Goal: Task Accomplishment & Management: Complete application form

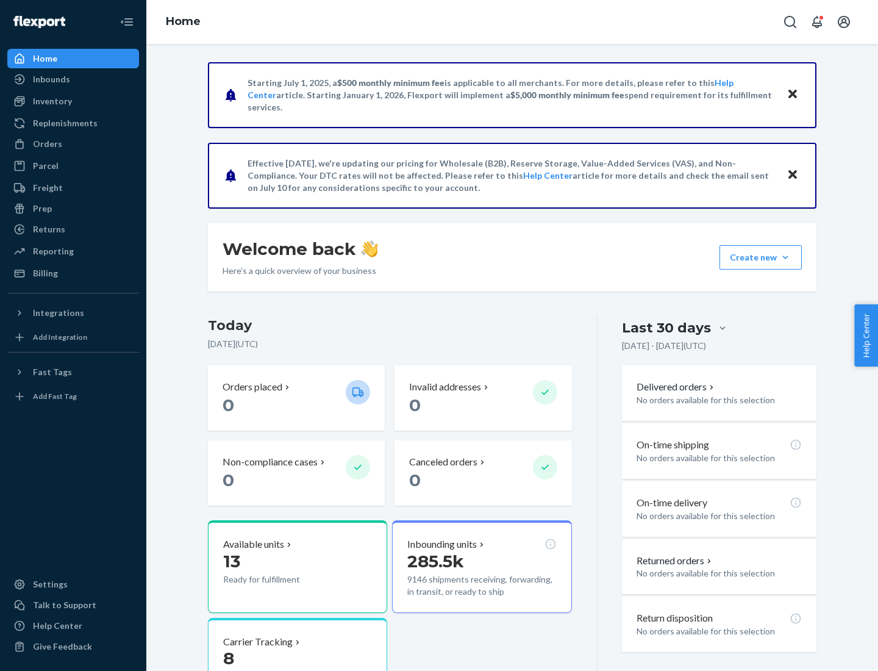
click at [785, 257] on button "Create new Create new inbound Create new order Create new product" at bounding box center [760, 257] width 82 height 24
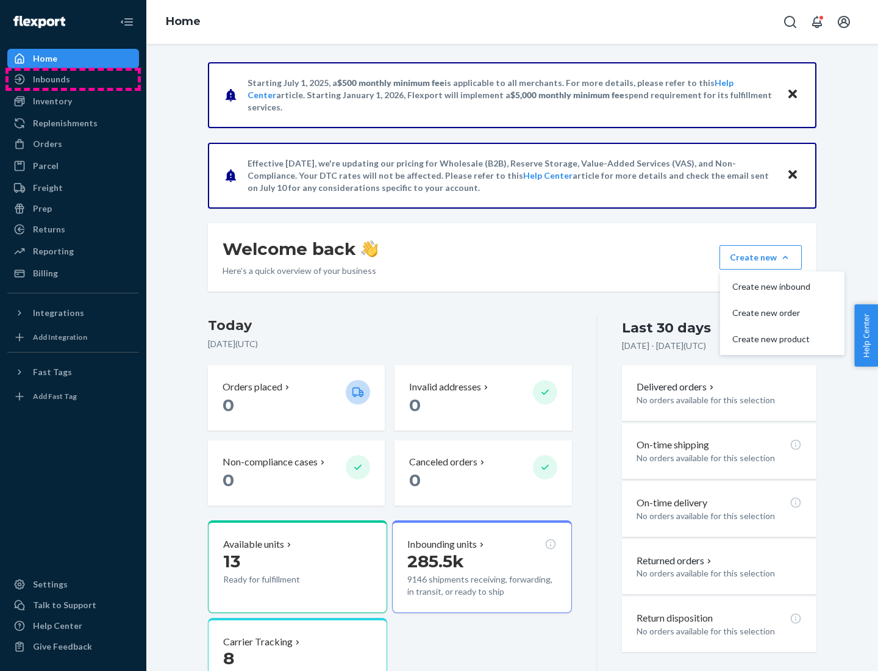
click at [73, 79] on div "Inbounds" at bounding box center [73, 79] width 129 height 17
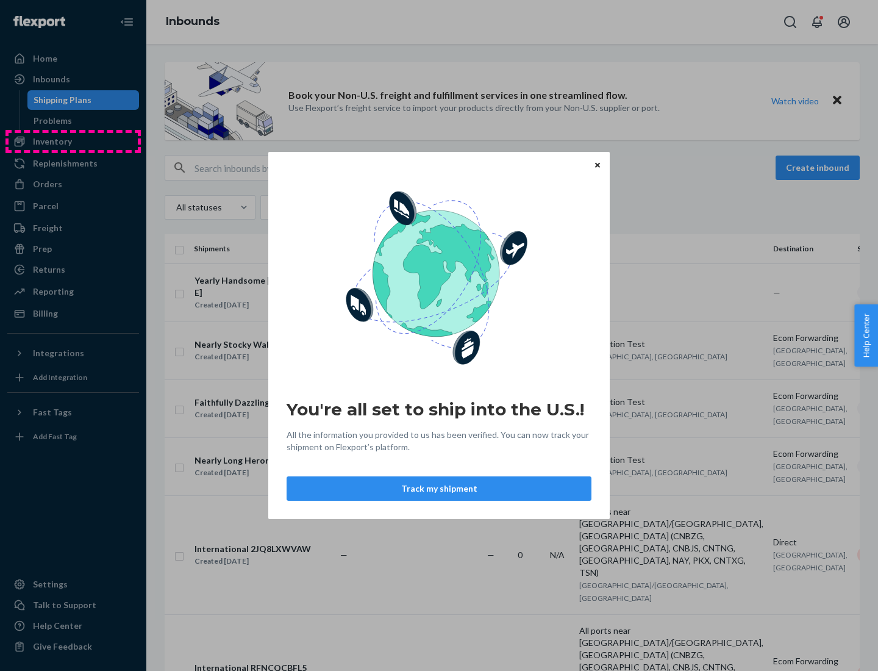
click at [73, 141] on div "You're all set to ship into the U.S.! All the information you provided to us ha…" at bounding box center [439, 335] width 878 height 671
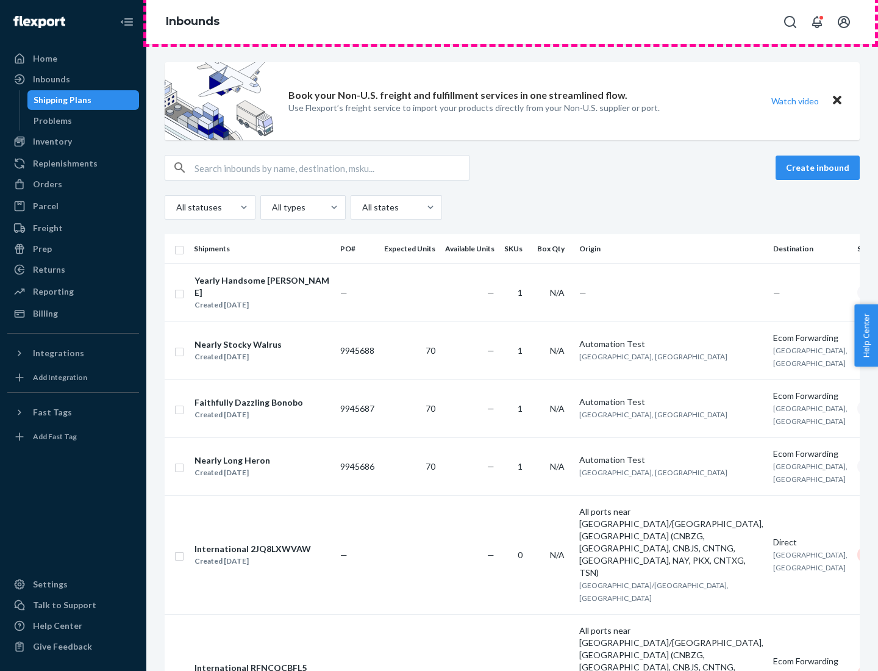
click at [512, 22] on div "Inbounds" at bounding box center [511, 22] width 731 height 44
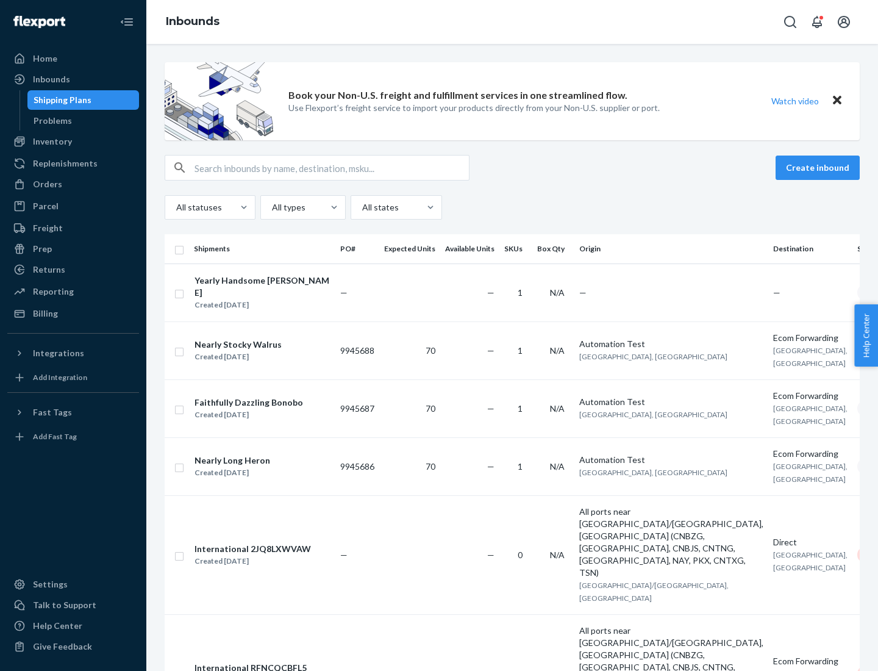
click at [512, 207] on div "All statuses All types All states" at bounding box center [512, 207] width 695 height 24
click at [60, 100] on div "Shipping Plans" at bounding box center [63, 100] width 58 height 12
click at [819, 168] on button "Create inbound" at bounding box center [817, 167] width 84 height 24
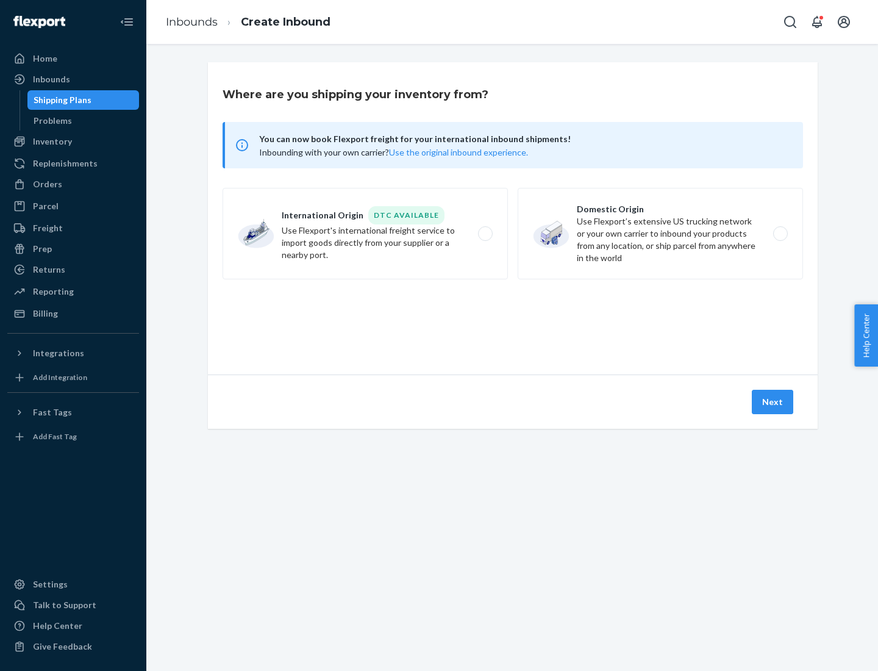
click at [365, 233] on label "International Origin DTC Available Use Flexport's international freight service…" at bounding box center [364, 233] width 285 height 91
click at [485, 233] on input "International Origin DTC Available Use Flexport's international freight service…" at bounding box center [489, 234] width 8 height 8
radio input "true"
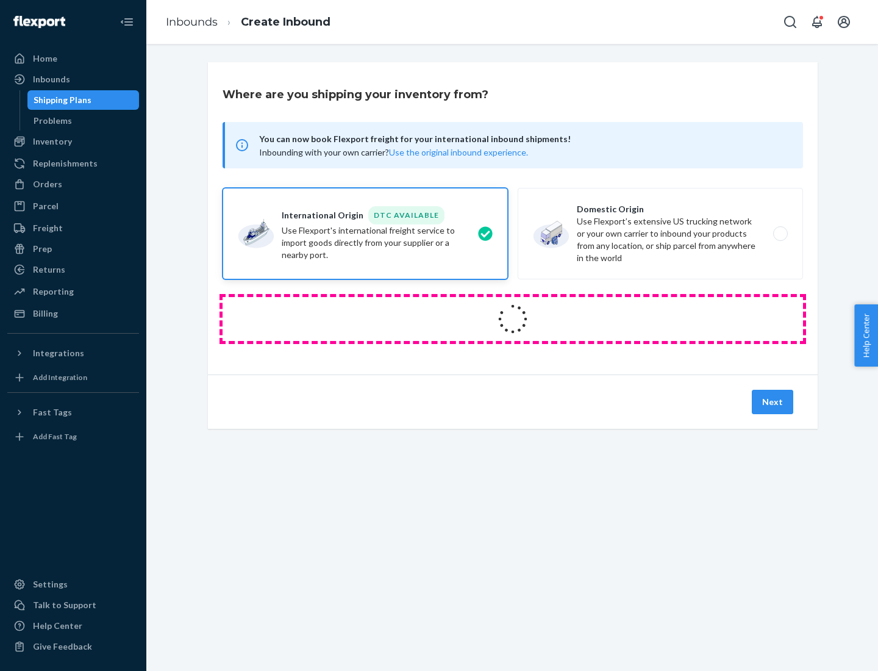
click at [513, 319] on icon at bounding box center [513, 319] width 34 height 34
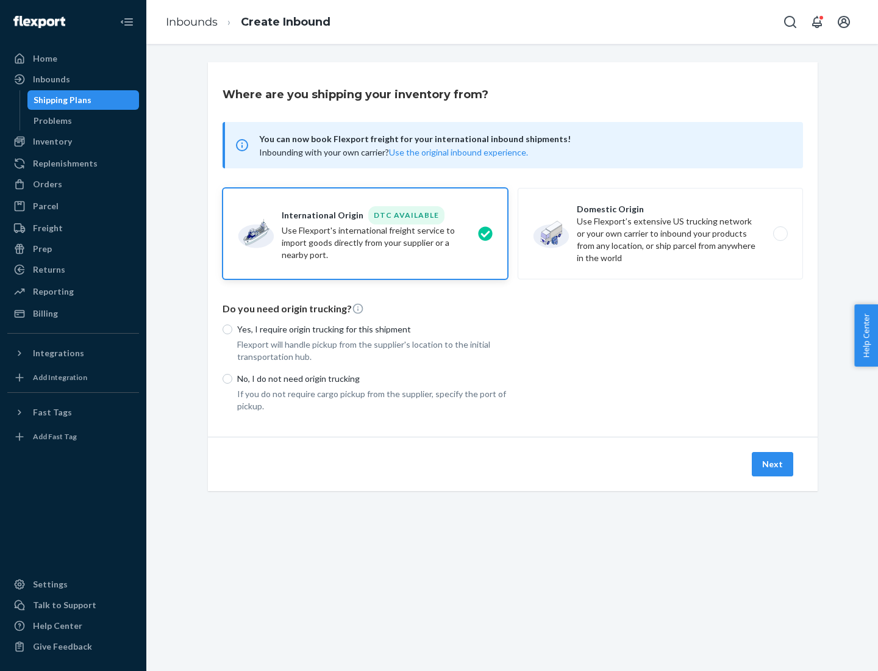
click at [372, 329] on p "Yes, I require origin trucking for this shipment" at bounding box center [372, 329] width 271 height 12
click at [232, 329] on input "Yes, I require origin trucking for this shipment" at bounding box center [227, 329] width 10 height 10
radio input "true"
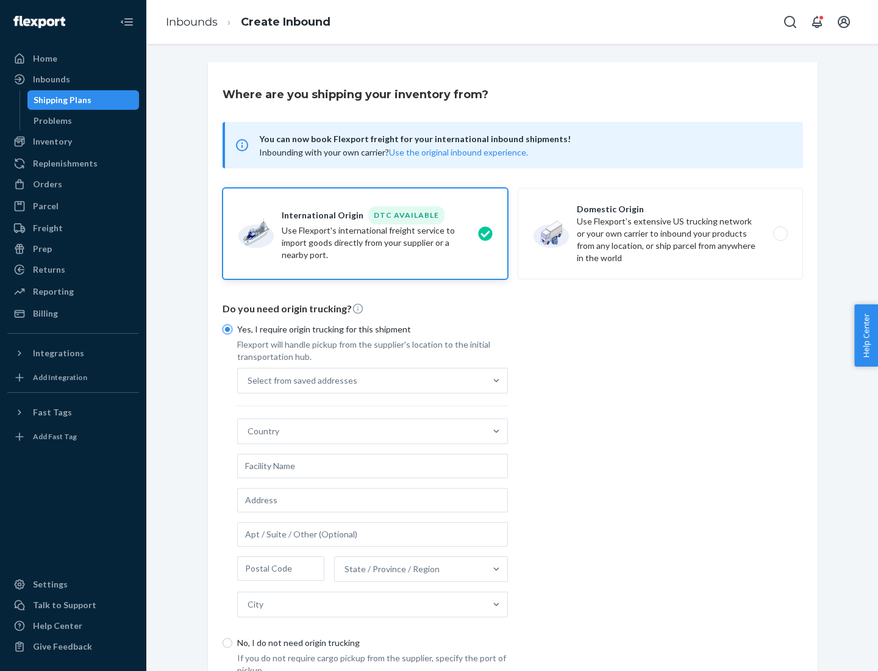
scroll to position [23, 0]
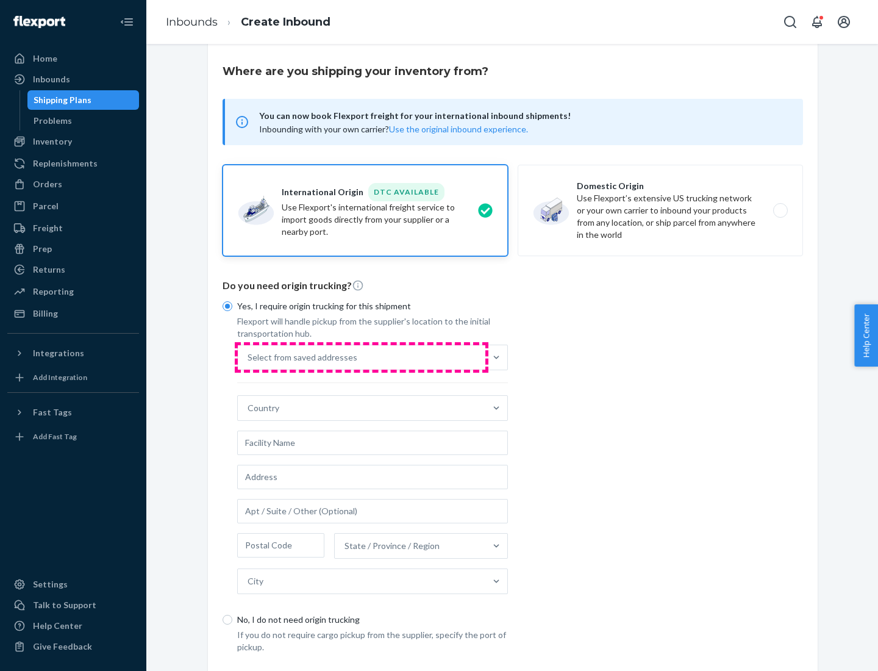
click at [361, 357] on div "Select from saved addresses" at bounding box center [361, 357] width 247 height 24
click at [249, 357] on input "Select from saved addresses" at bounding box center [247, 357] width 1 height 12
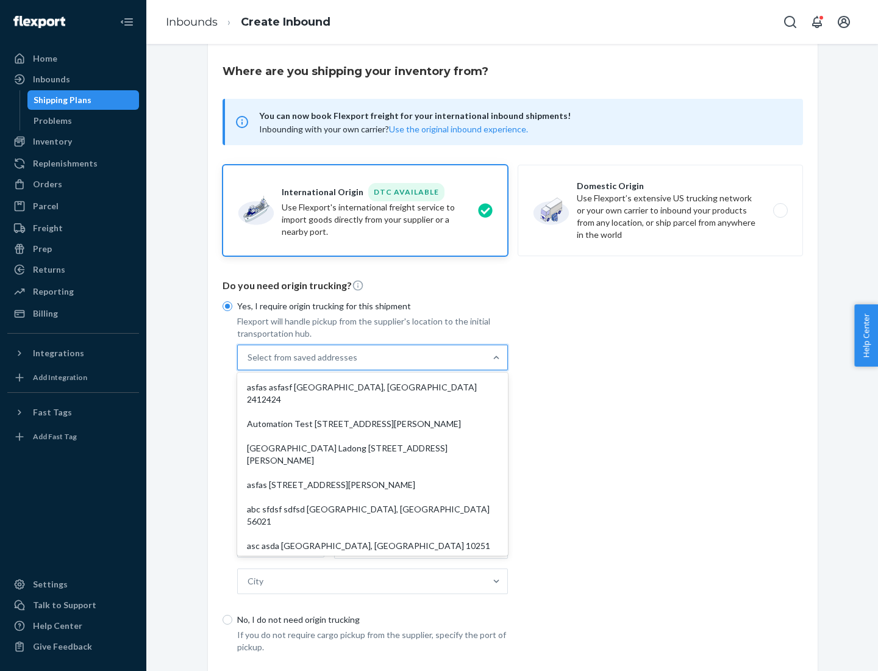
scroll to position [53, 0]
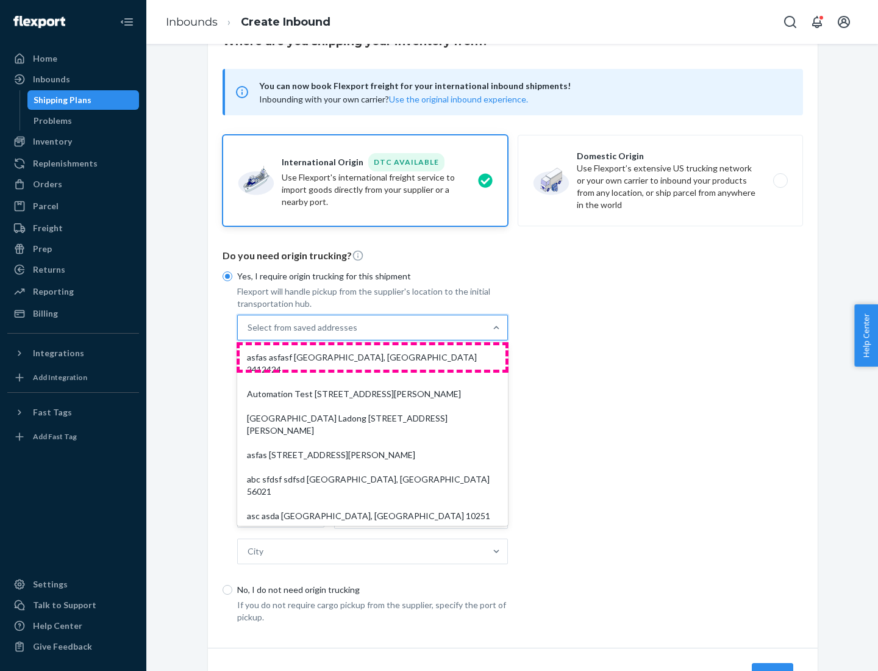
click at [372, 357] on div "asfas asfasf [GEOGRAPHIC_DATA], [GEOGRAPHIC_DATA] 2412424" at bounding box center [373, 363] width 266 height 37
click at [249, 333] on input "option asfas asfasf [GEOGRAPHIC_DATA], [GEOGRAPHIC_DATA] 2412424 focused, 1 of …" at bounding box center [247, 327] width 1 height 12
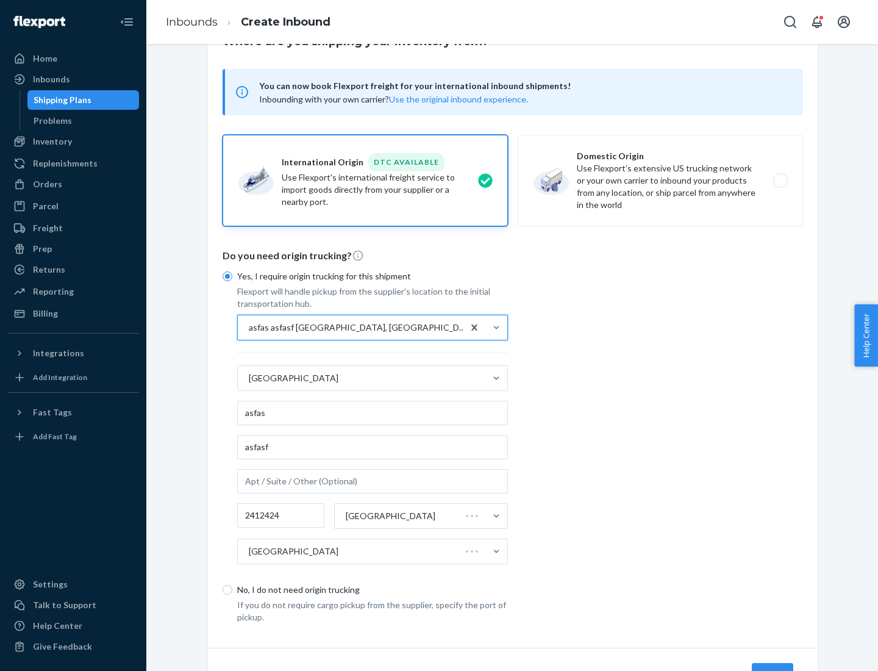
type input "asfas"
type input "asfasf"
type input "2412424"
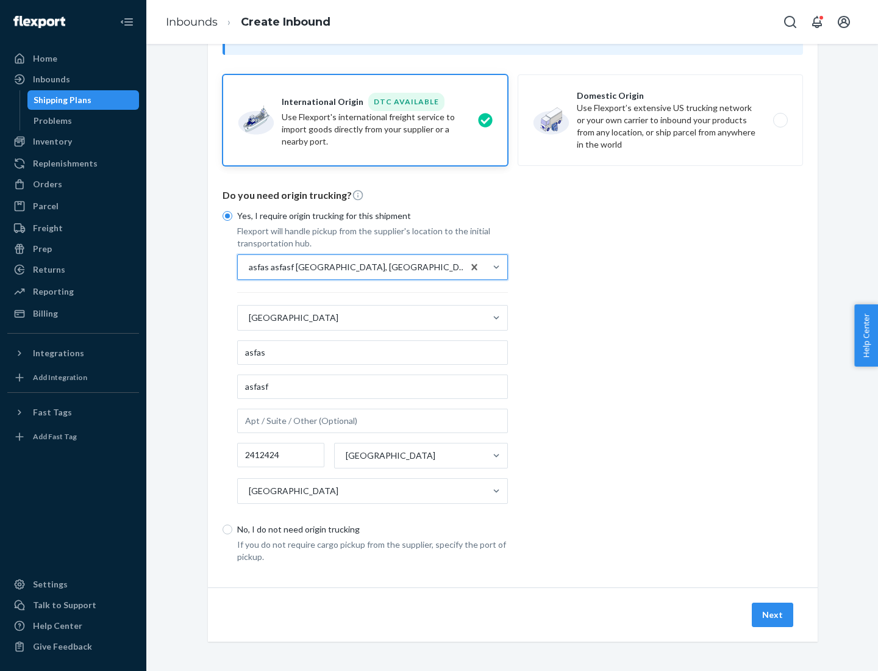
click at [773, 614] on button "Next" at bounding box center [772, 614] width 41 height 24
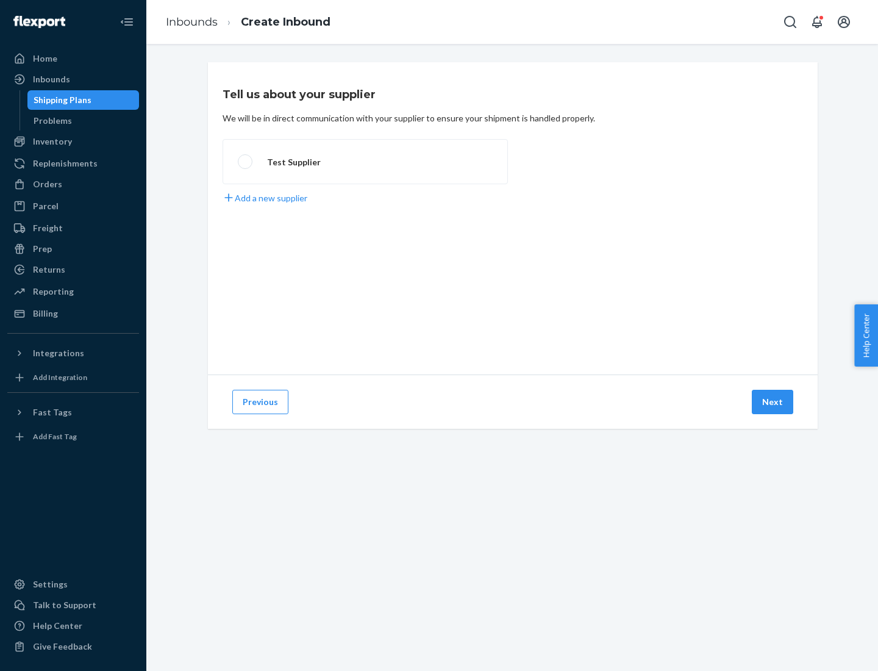
click at [365, 162] on label "Test Supplier" at bounding box center [364, 161] width 285 height 45
click at [246, 162] on input "Test Supplier" at bounding box center [242, 162] width 8 height 8
radio input "true"
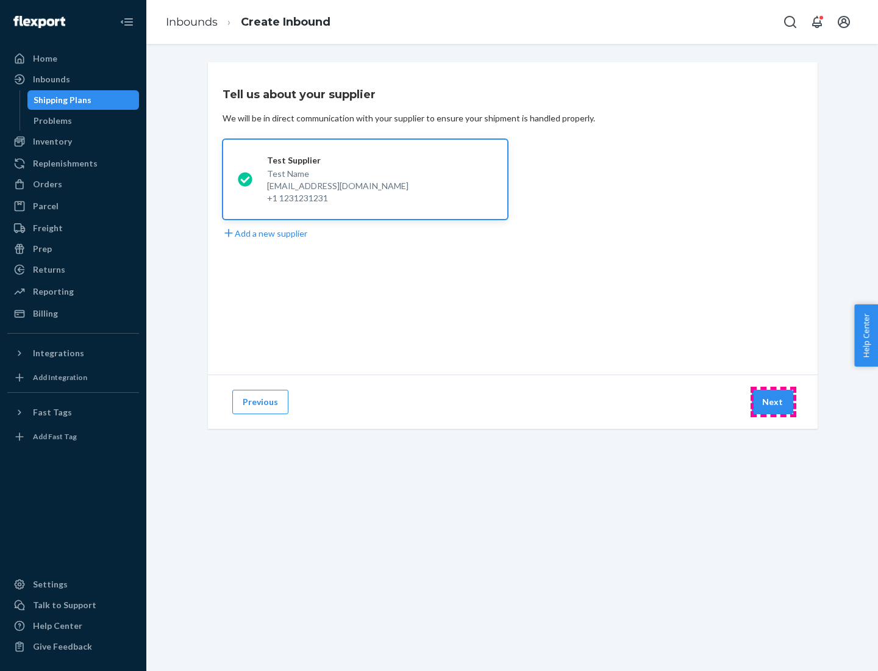
click at [773, 402] on button "Next" at bounding box center [772, 402] width 41 height 24
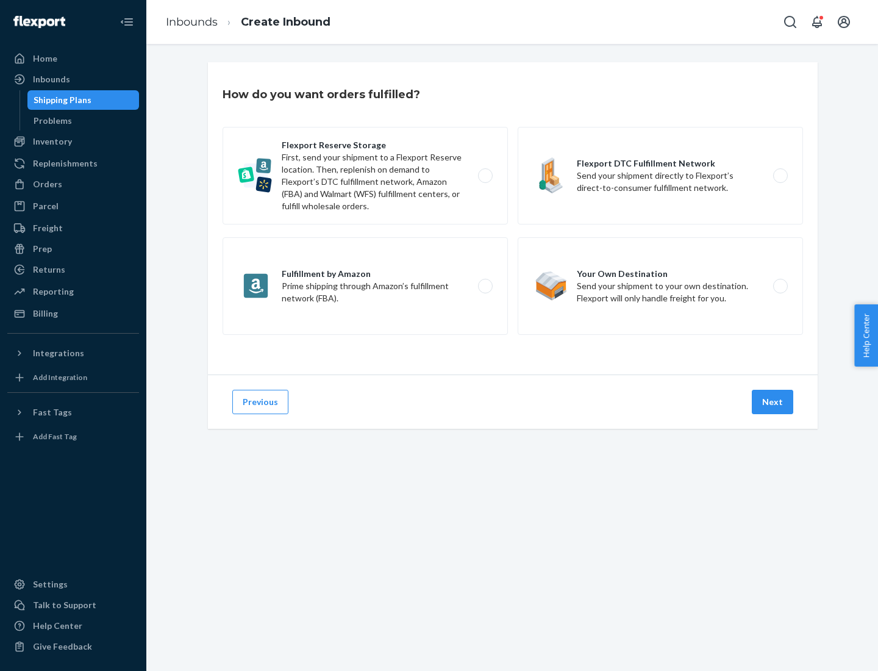
click at [365, 286] on label "Fulfillment by Amazon Prime shipping through Amazon’s fulfillment network (FBA)." at bounding box center [364, 286] width 285 height 98
click at [485, 286] on input "Fulfillment by Amazon Prime shipping through Amazon’s fulfillment network (FBA)." at bounding box center [489, 286] width 8 height 8
radio input "true"
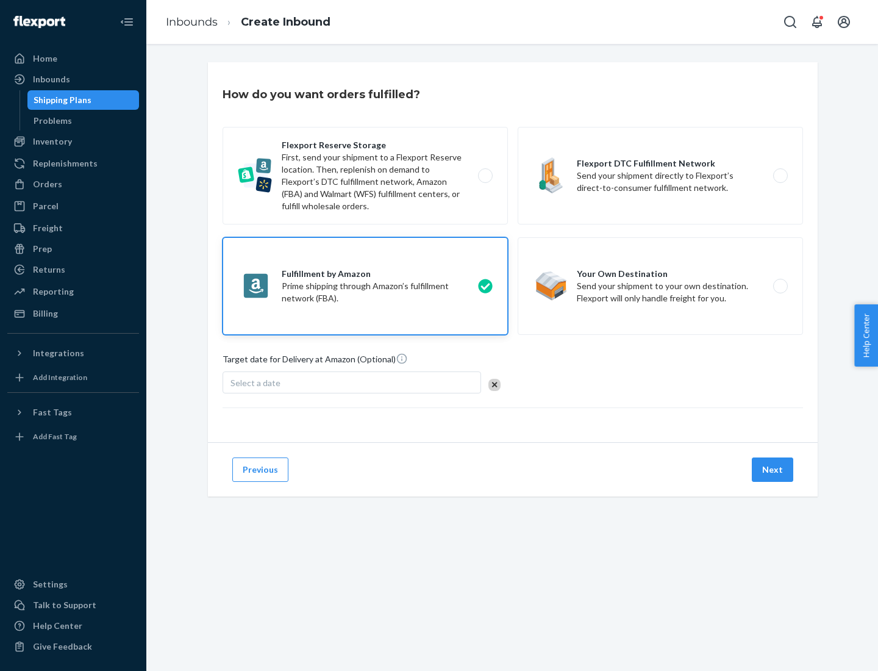
click at [773, 469] on button "Next" at bounding box center [772, 469] width 41 height 24
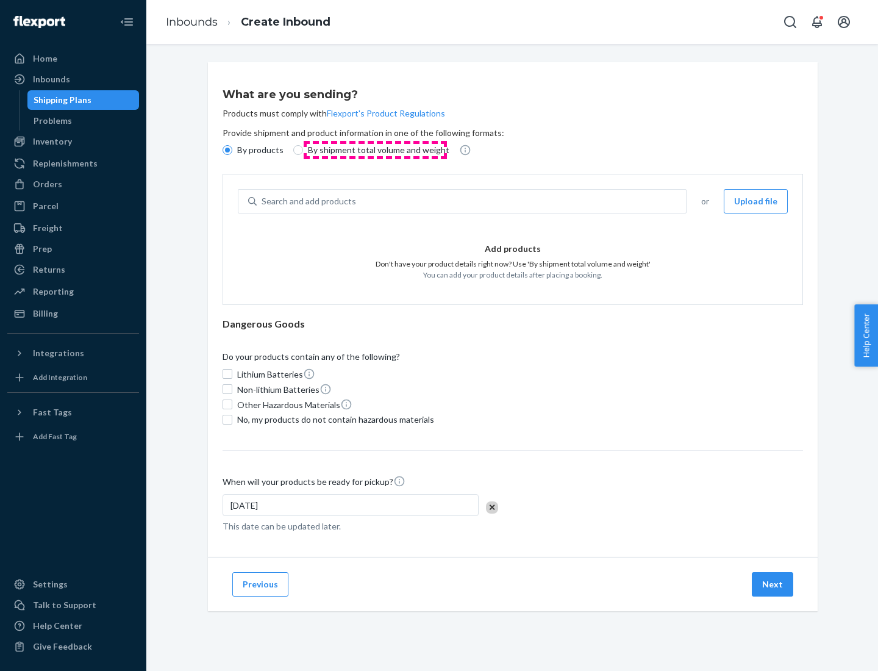
click at [375, 150] on p "By shipment total volume and weight" at bounding box center [378, 150] width 141 height 12
click at [303, 150] on input "By shipment total volume and weight" at bounding box center [298, 150] width 10 height 10
radio input "true"
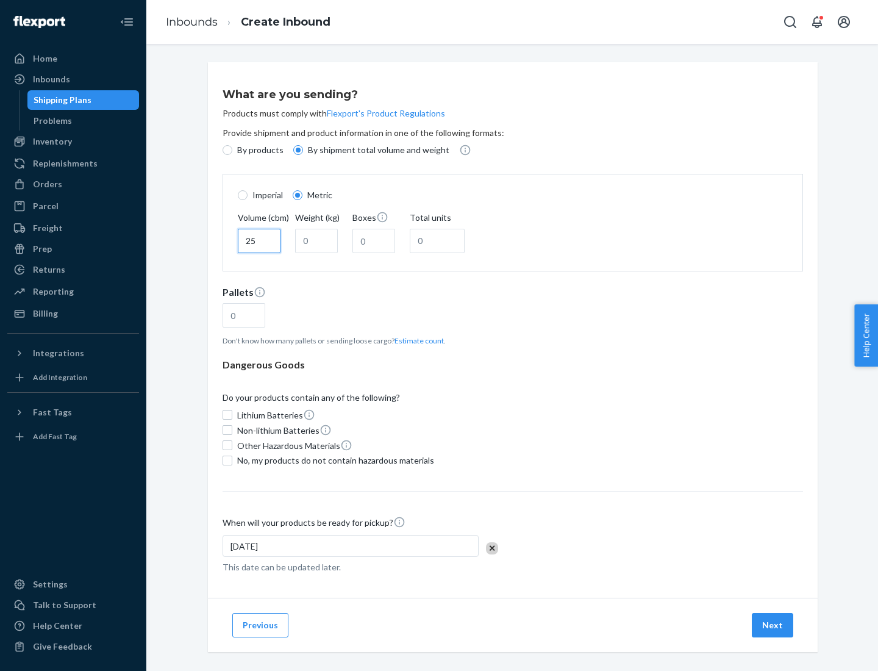
type input "25"
type input "100"
type input "50"
type input "500"
click at [416, 340] on button "Estimate count" at bounding box center [418, 340] width 49 height 10
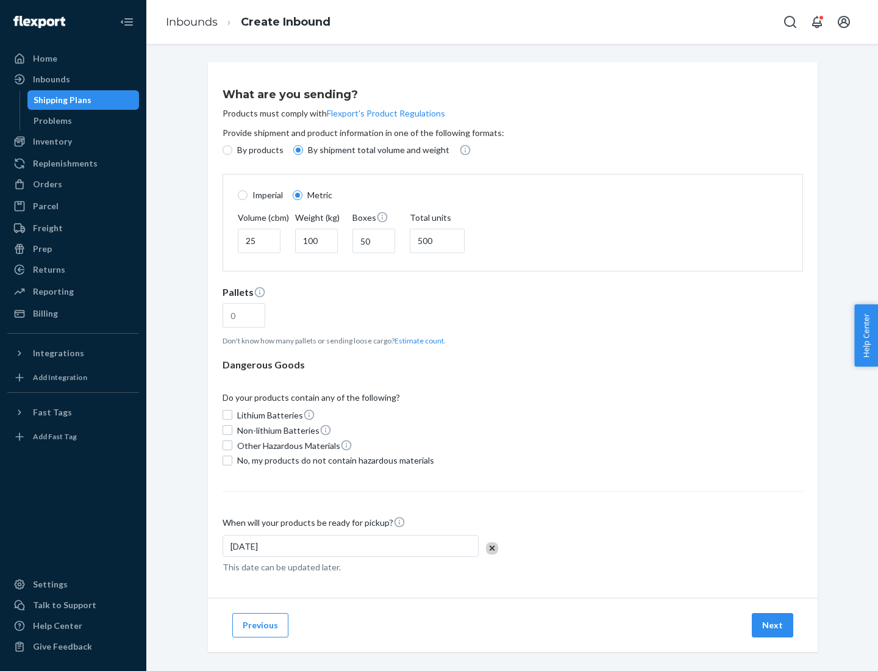
type input "16"
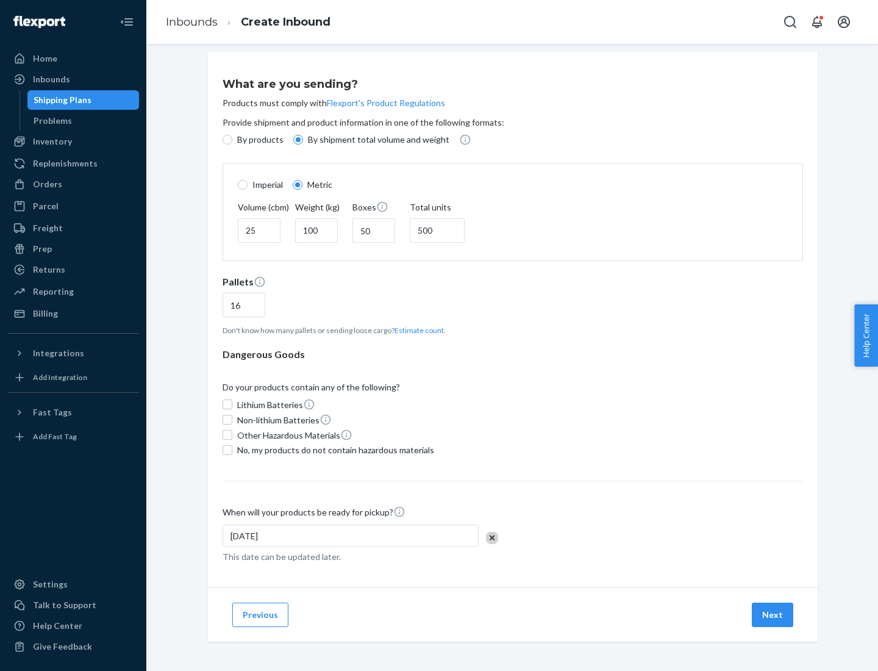
click at [333, 449] on span "No, my products do not contain hazardous materials" at bounding box center [335, 450] width 197 height 12
click at [232, 449] on input "No, my products do not contain hazardous materials" at bounding box center [227, 450] width 10 height 10
checkbox input "true"
click at [773, 614] on button "Next" at bounding box center [772, 614] width 41 height 24
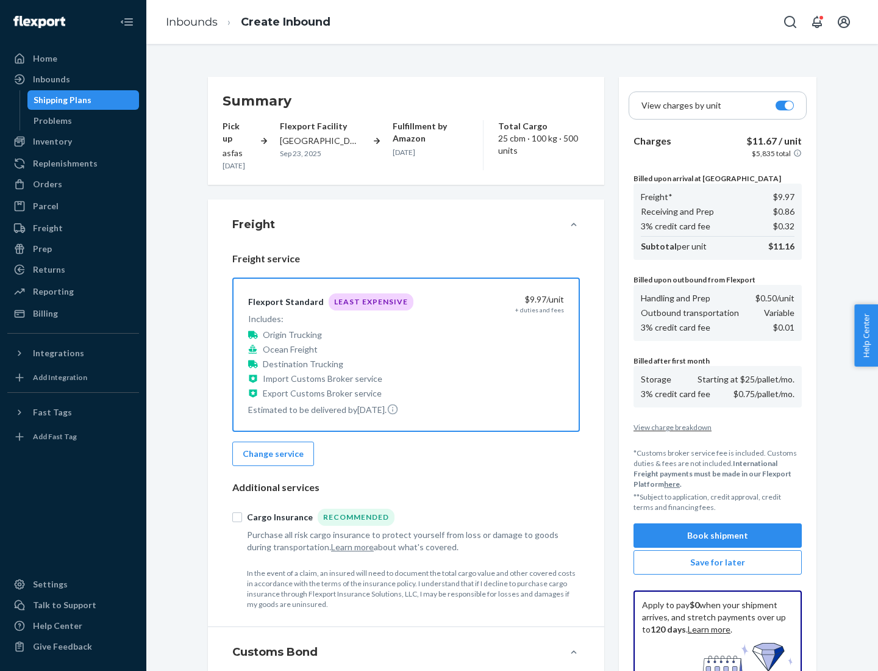
scroll to position [178, 0]
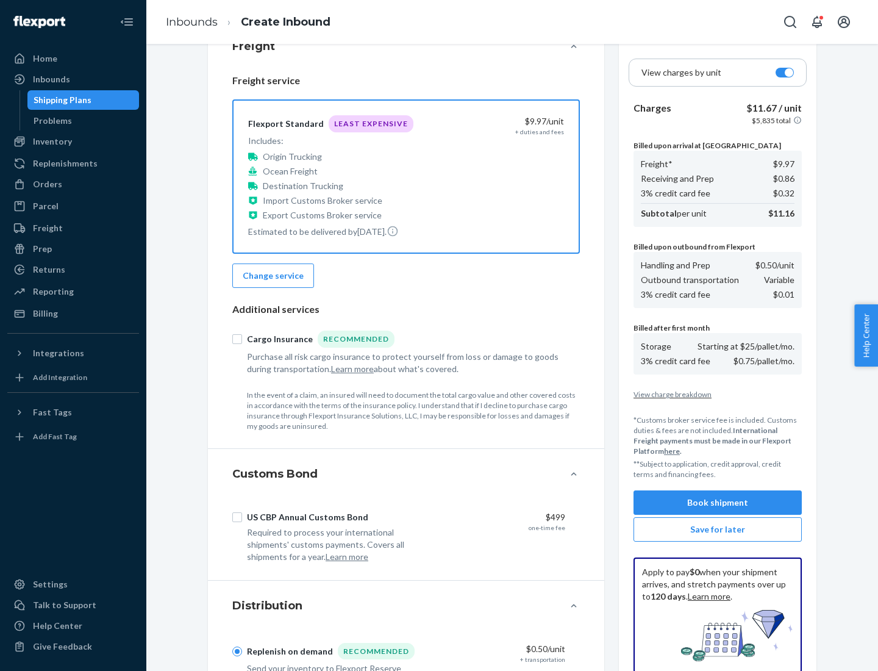
click at [717, 502] on button "Book shipment" at bounding box center [717, 502] width 168 height 24
